Goal: Find specific page/section: Find specific page/section

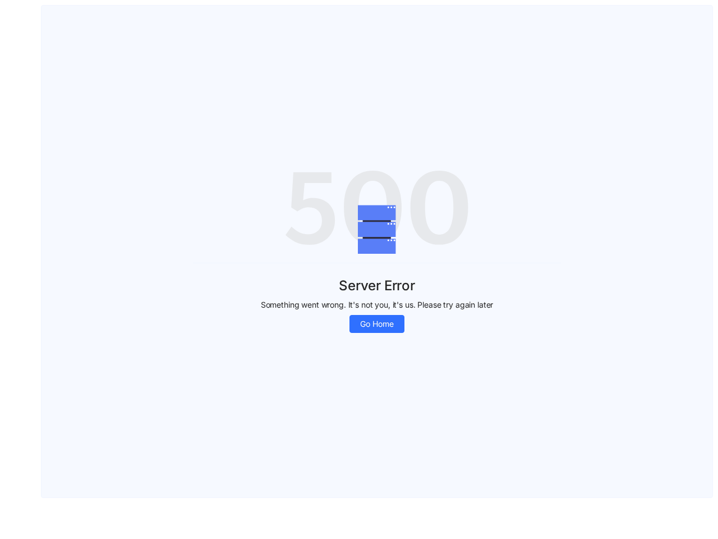
click at [359, 269] on div "Server Error Something went wrong. It's not you, it's us. Please try again late…" at bounding box center [377, 298] width 368 height 70
click at [377, 324] on span "Go Home" at bounding box center [377, 324] width 34 height 12
